Goal: Register for event/course

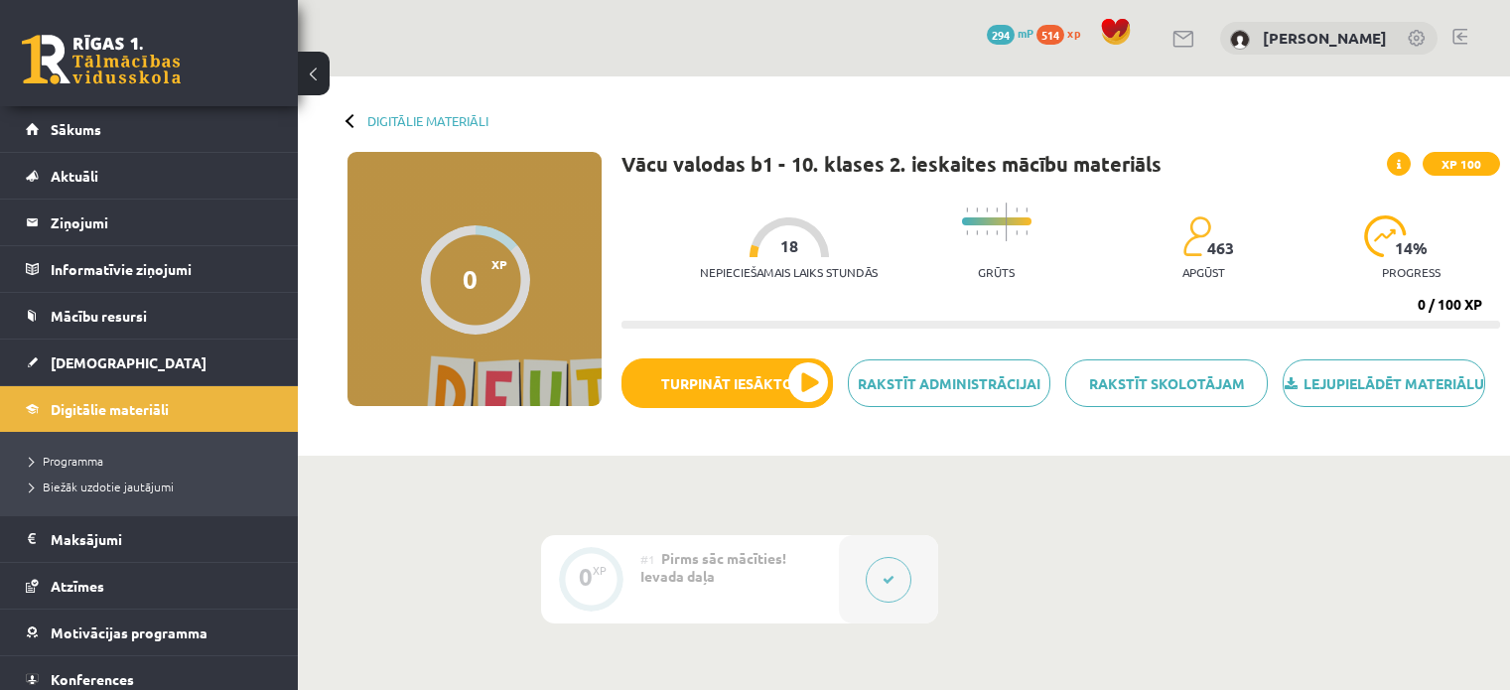
scroll to position [454, 0]
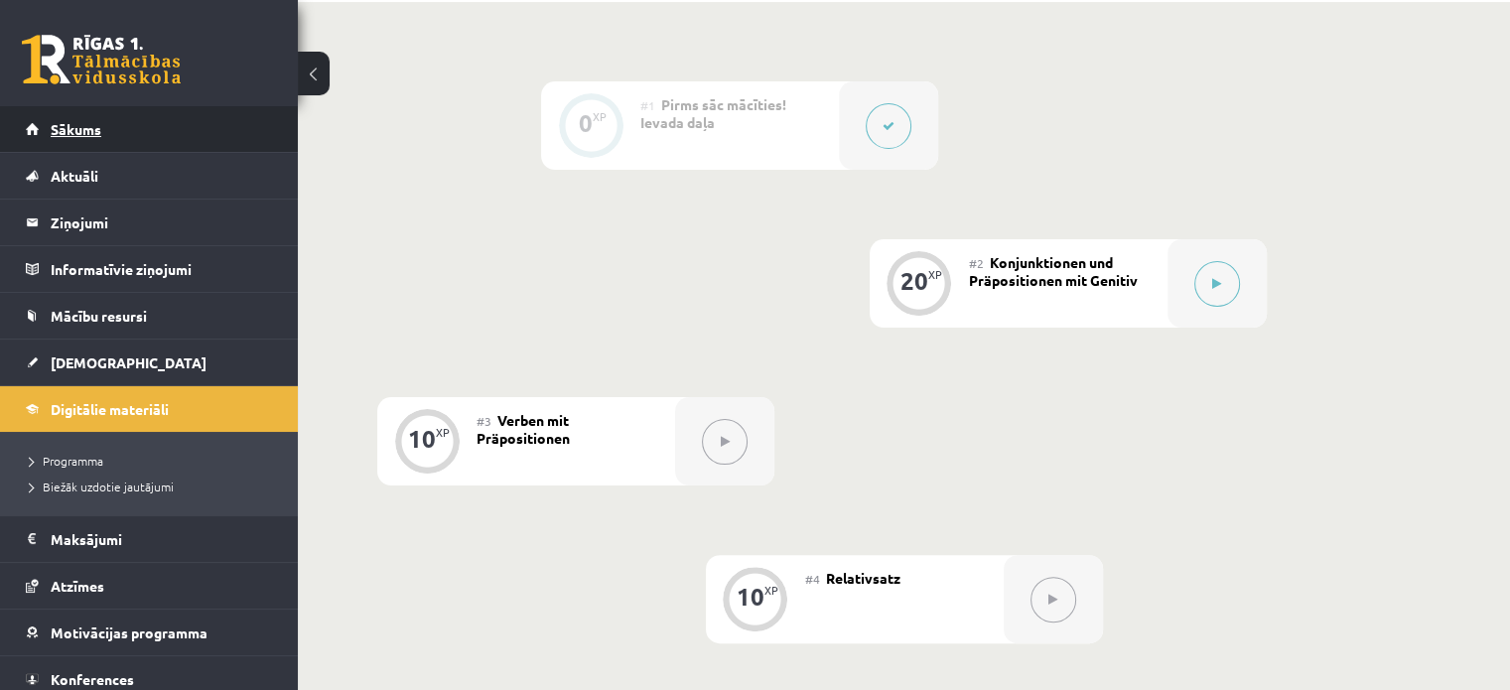
click at [114, 140] on link "Sākums" at bounding box center [149, 129] width 247 height 46
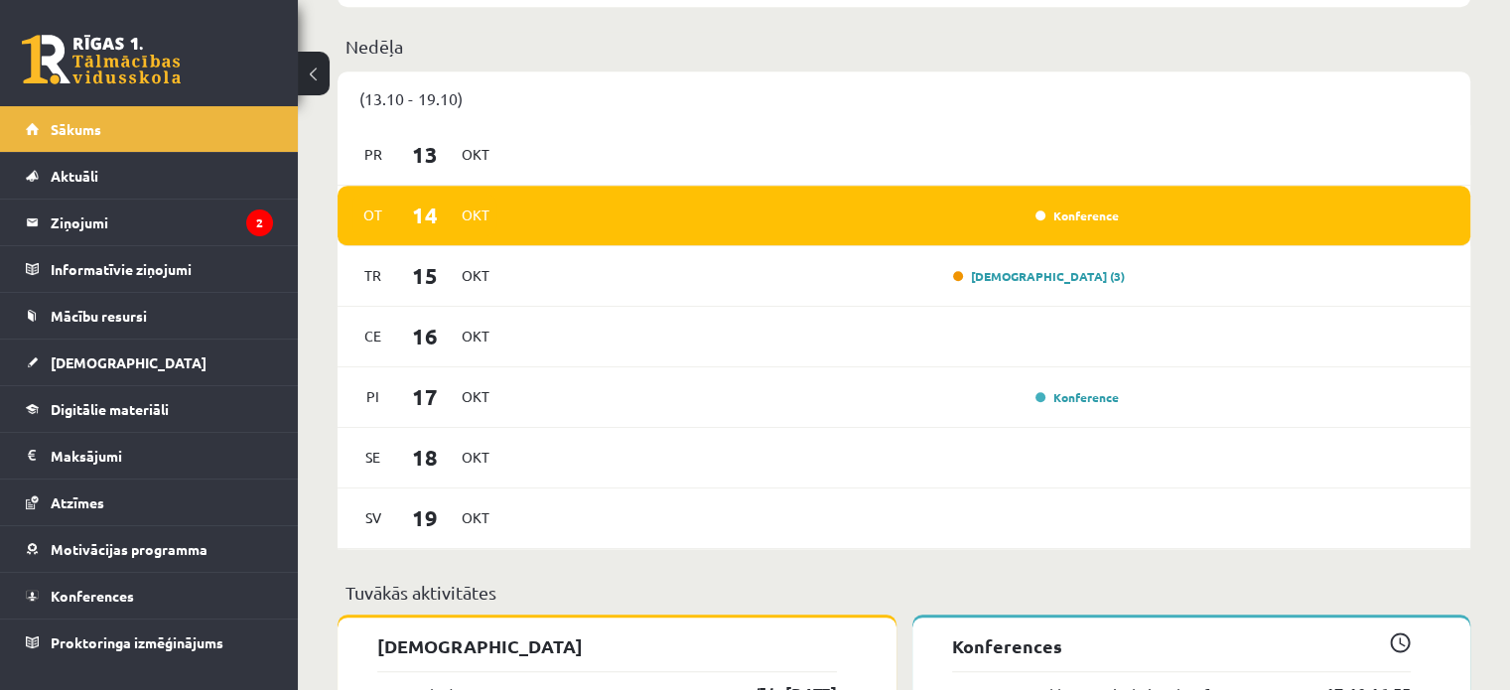
scroll to position [1235, 0]
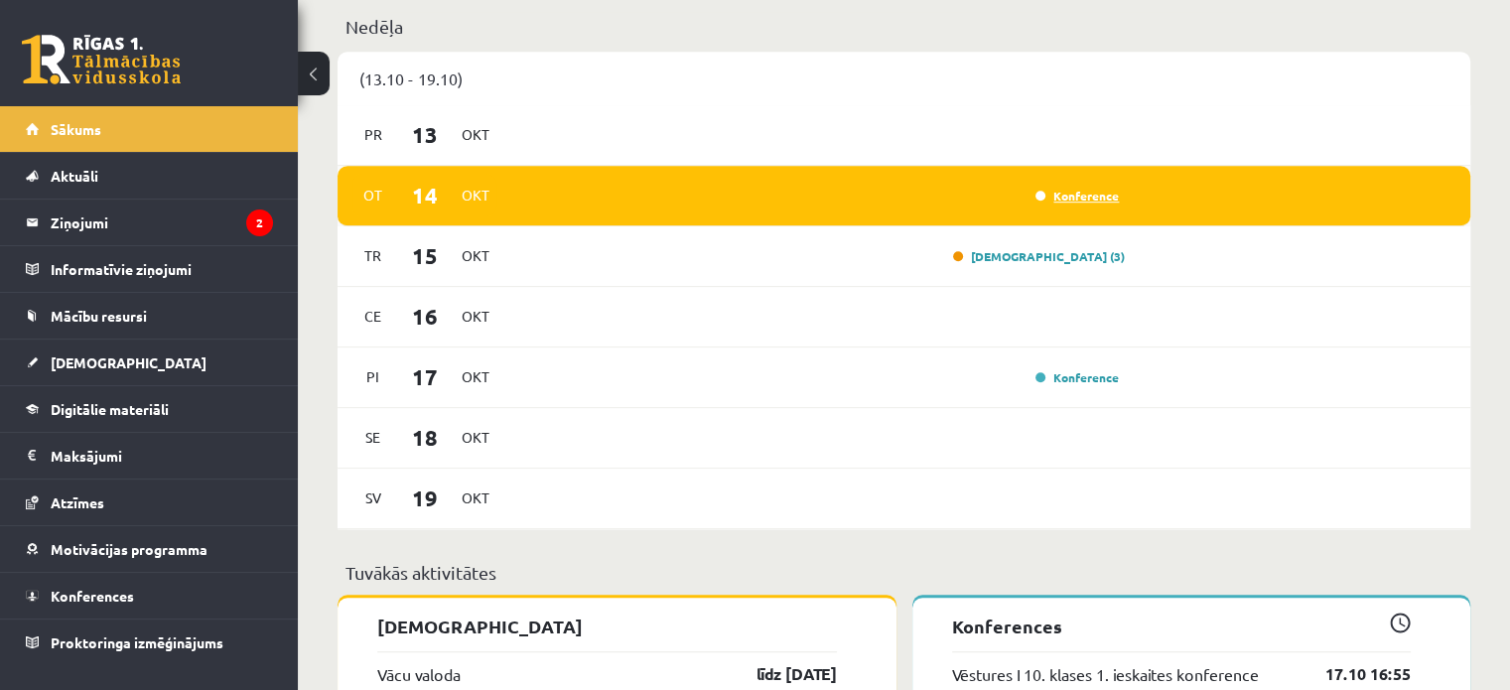
click at [1094, 202] on link "Konference" at bounding box center [1076, 196] width 83 height 16
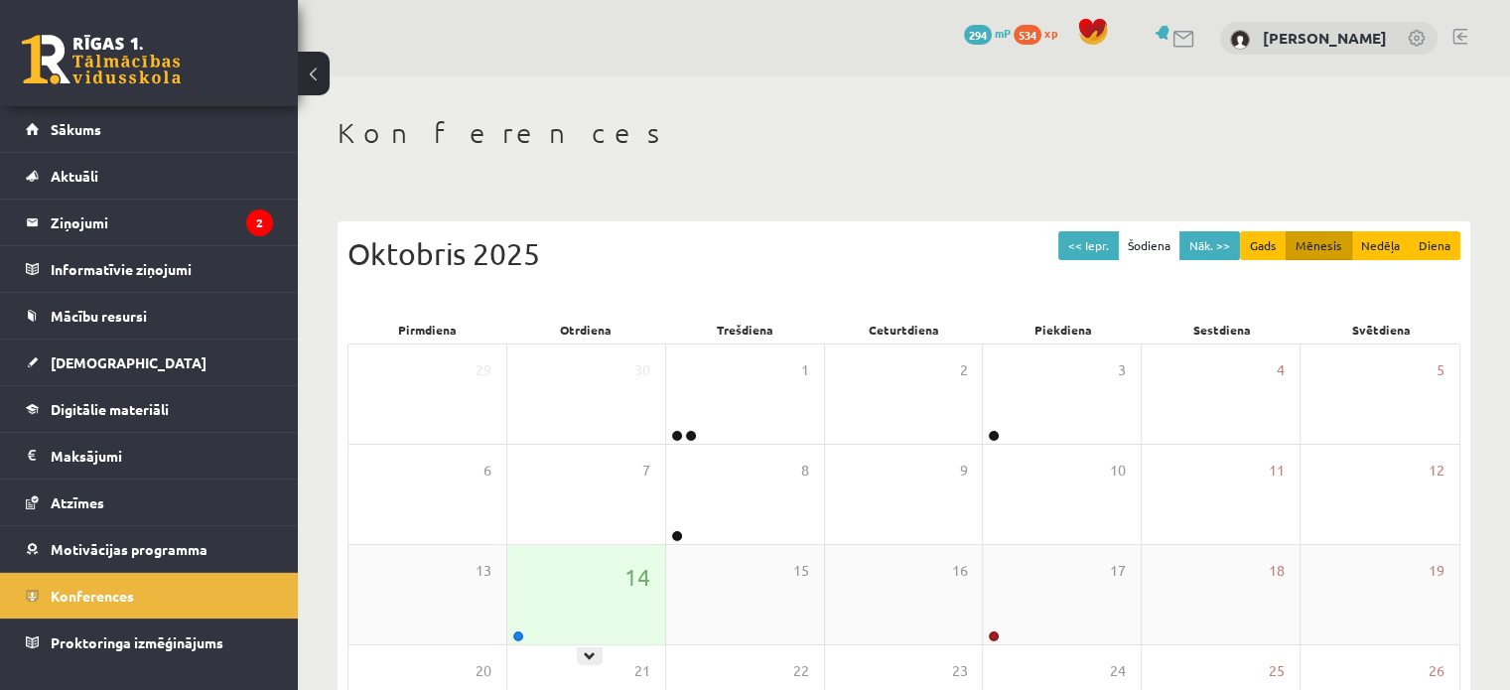
click at [571, 639] on div "14" at bounding box center [586, 594] width 158 height 99
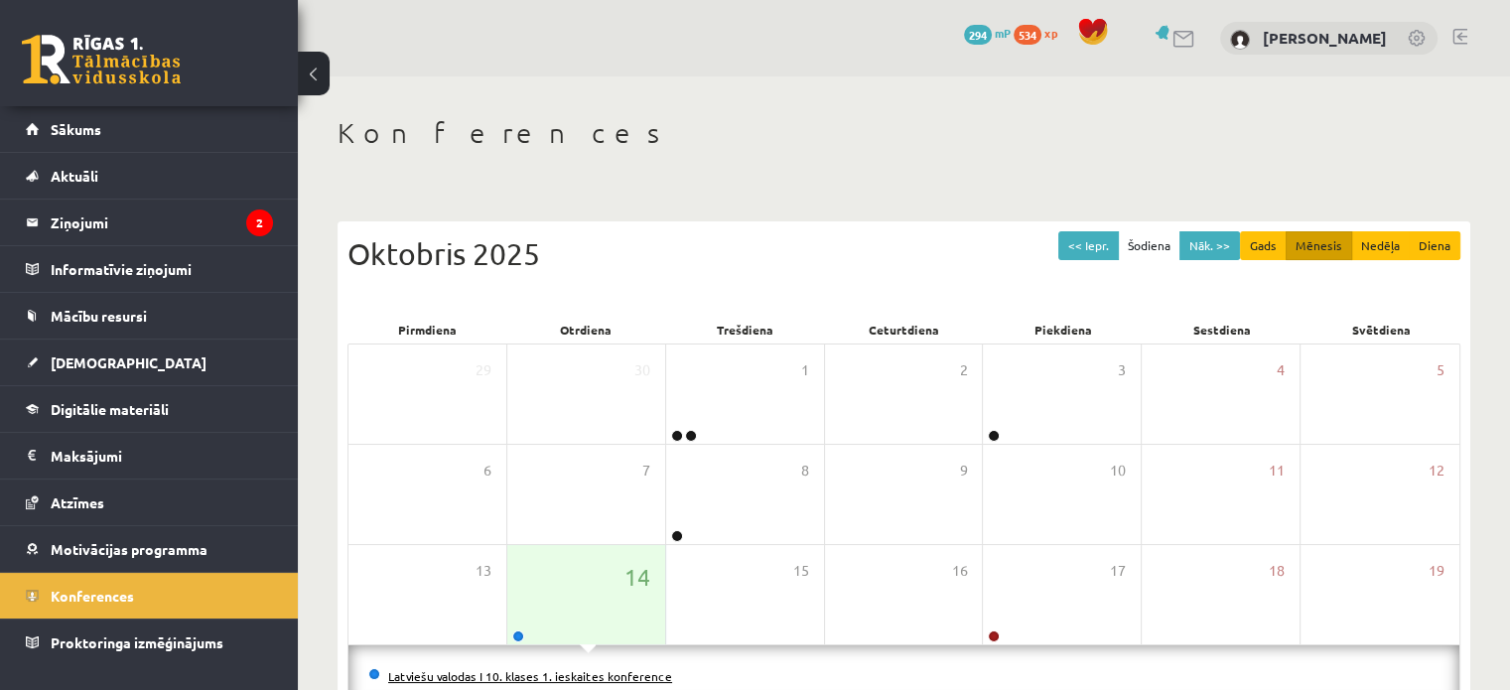
click at [573, 670] on link "Latviešu valodas I 10. klases 1. ieskaites konference" at bounding box center [530, 676] width 284 height 16
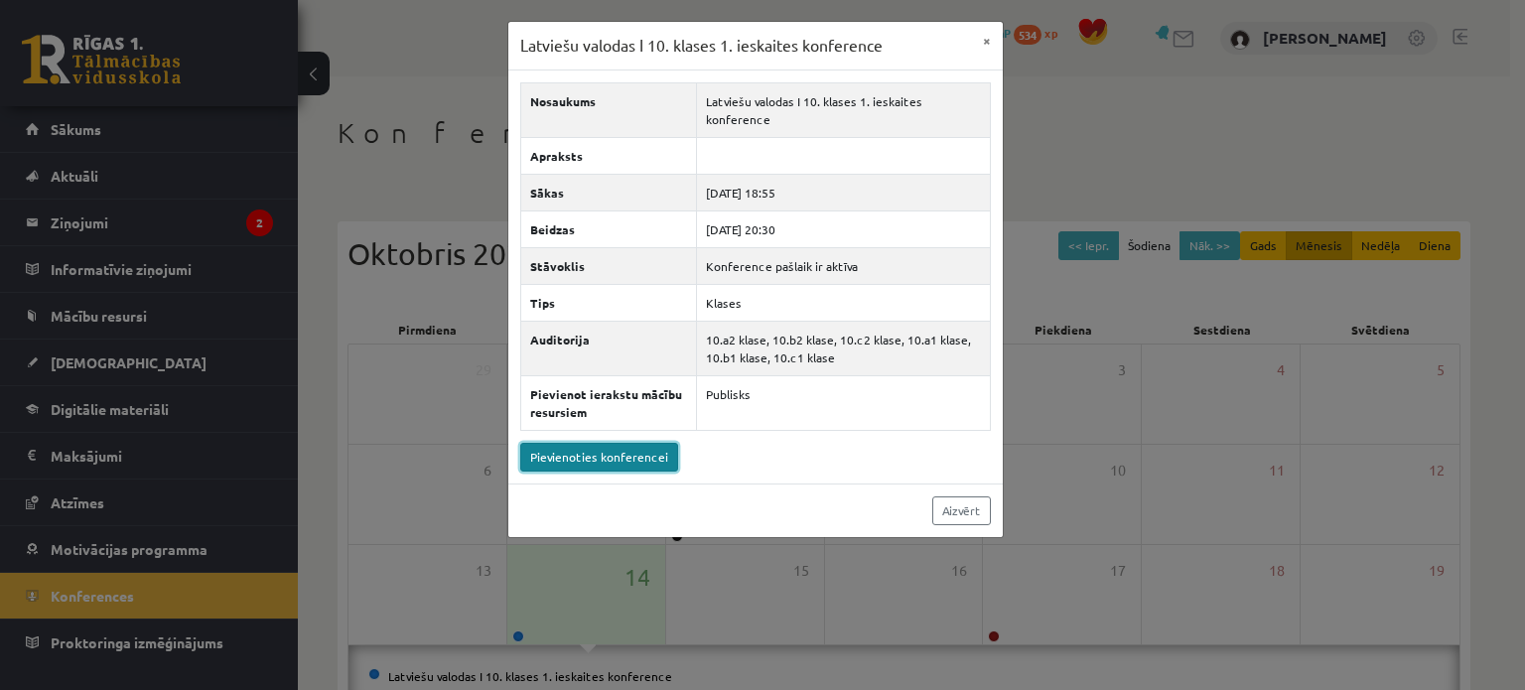
click at [592, 458] on link "Pievienoties konferencei" at bounding box center [599, 457] width 158 height 29
